Goal: Navigation & Orientation: Find specific page/section

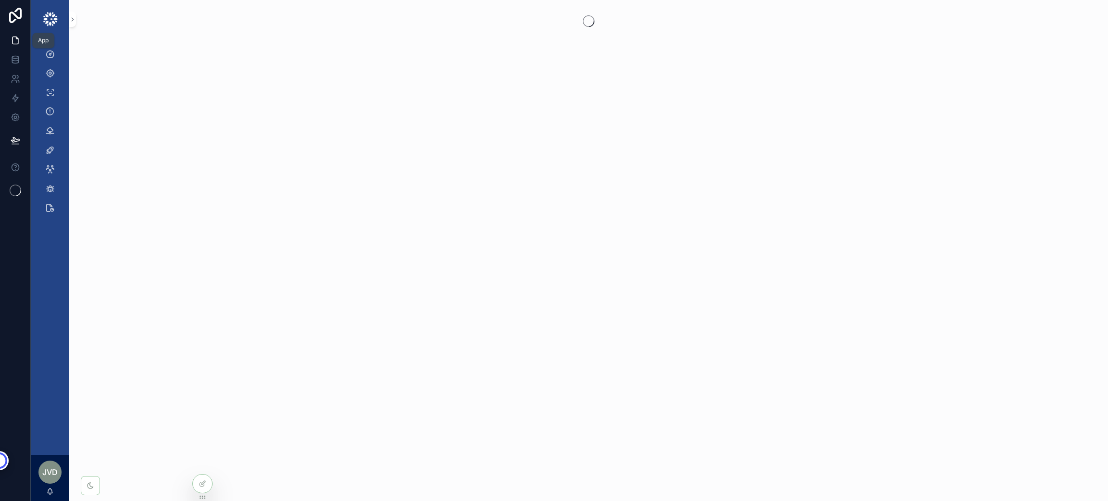
click at [17, 39] on icon at bounding box center [17, 38] width 2 height 2
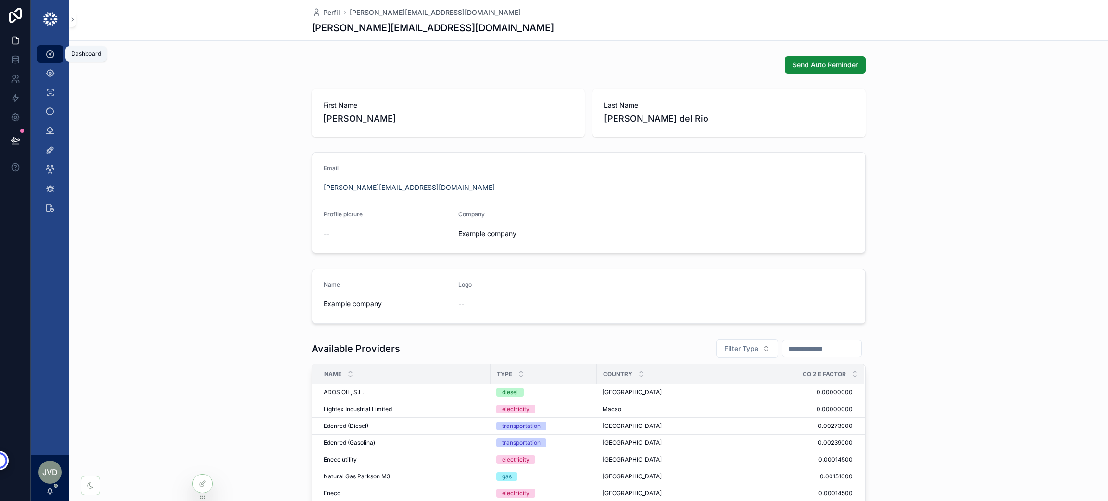
click at [50, 51] on icon "scrollable content" at bounding box center [50, 54] width 10 height 10
